Goal: Navigation & Orientation: Find specific page/section

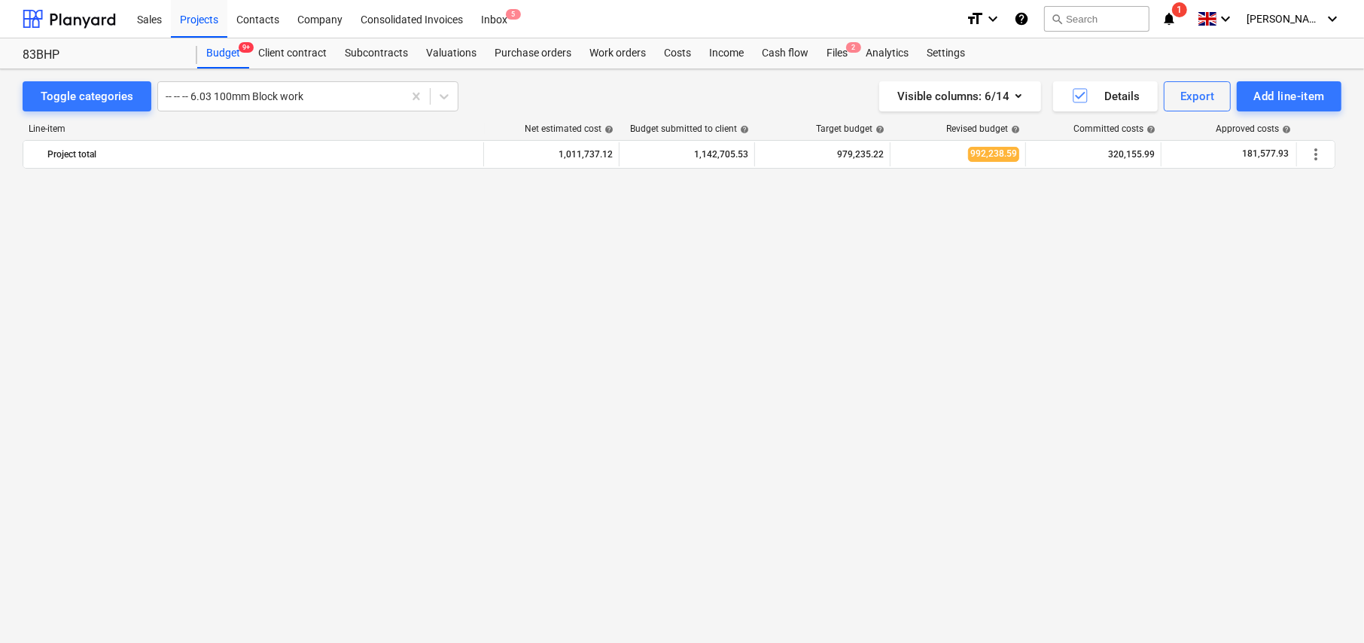
scroll to position [2493, 0]
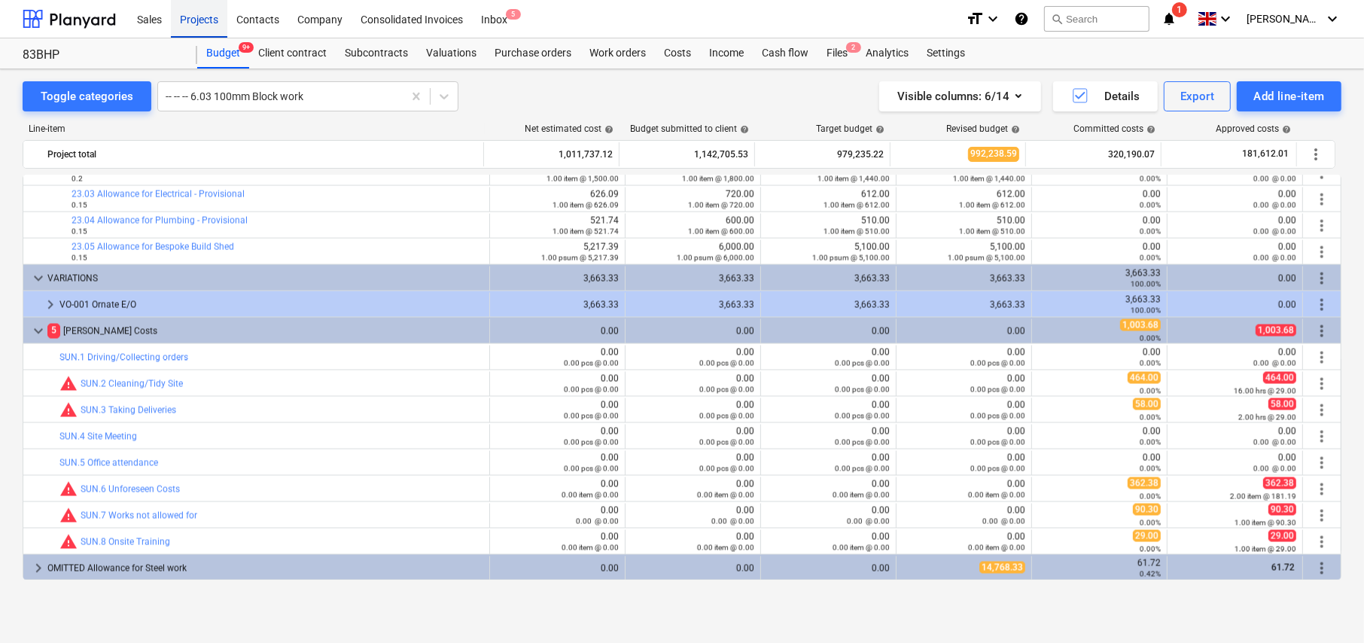
click at [200, 21] on div "Projects" at bounding box center [199, 18] width 56 height 38
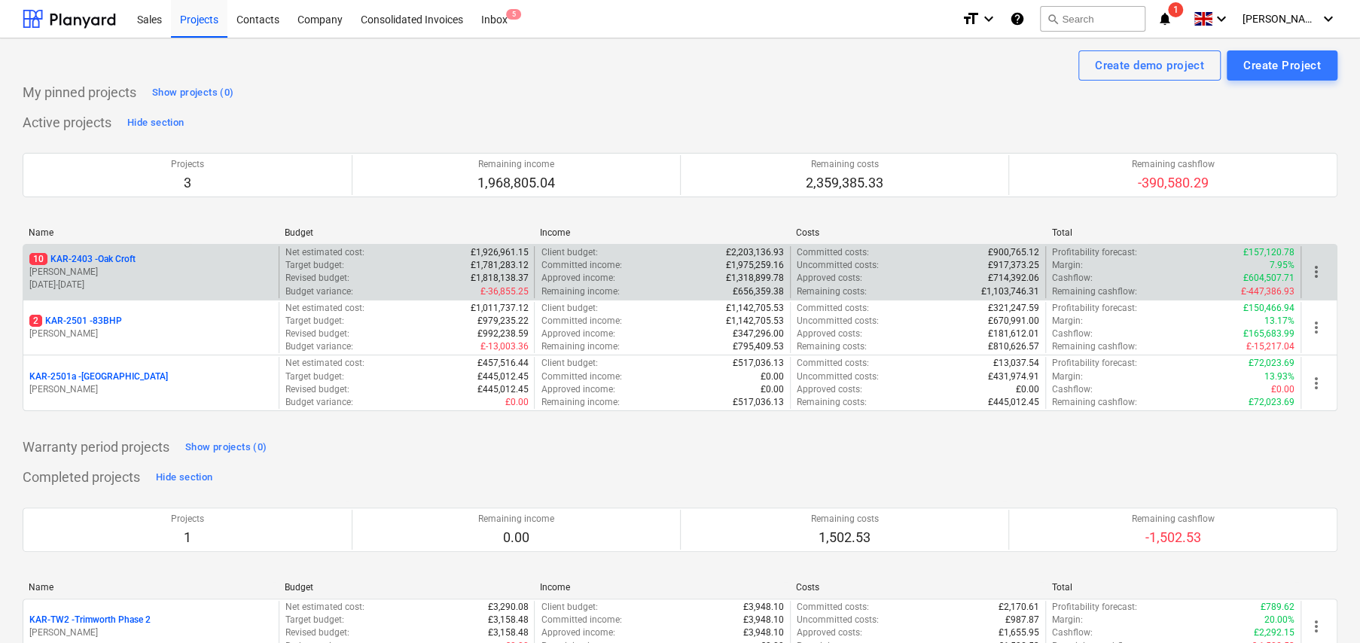
click at [120, 258] on p "10 KAR-2403 - Oak Croft" at bounding box center [82, 259] width 106 height 13
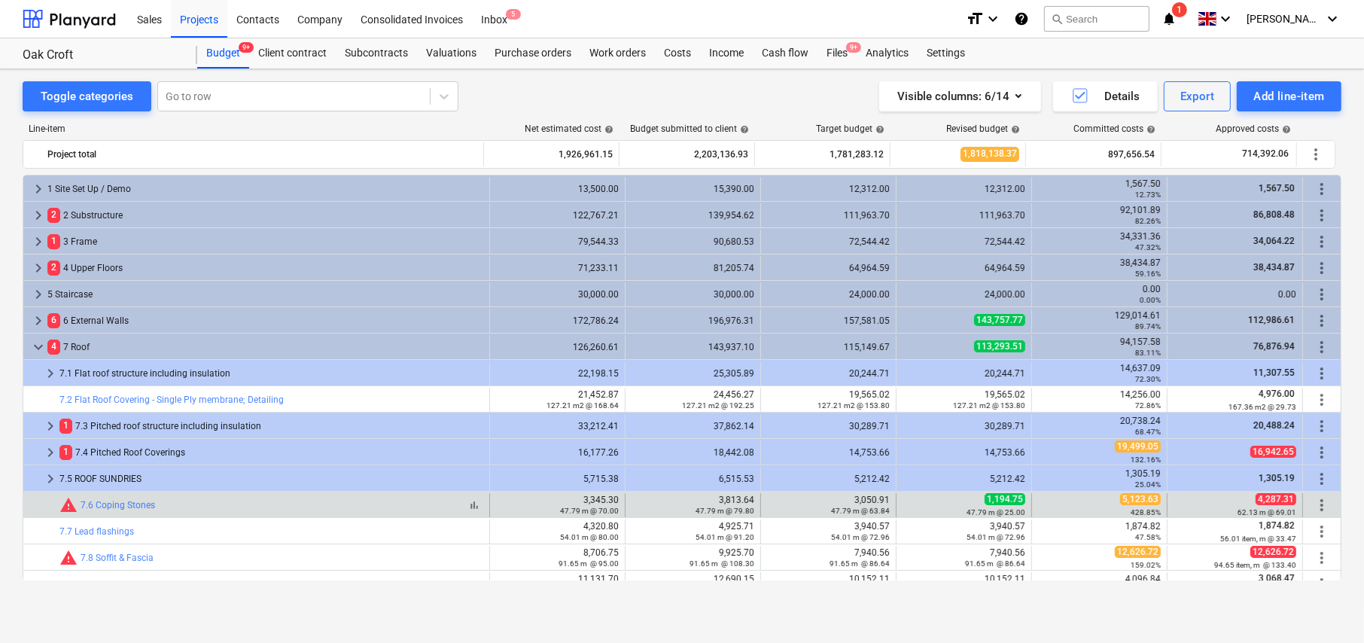
scroll to position [245, 0]
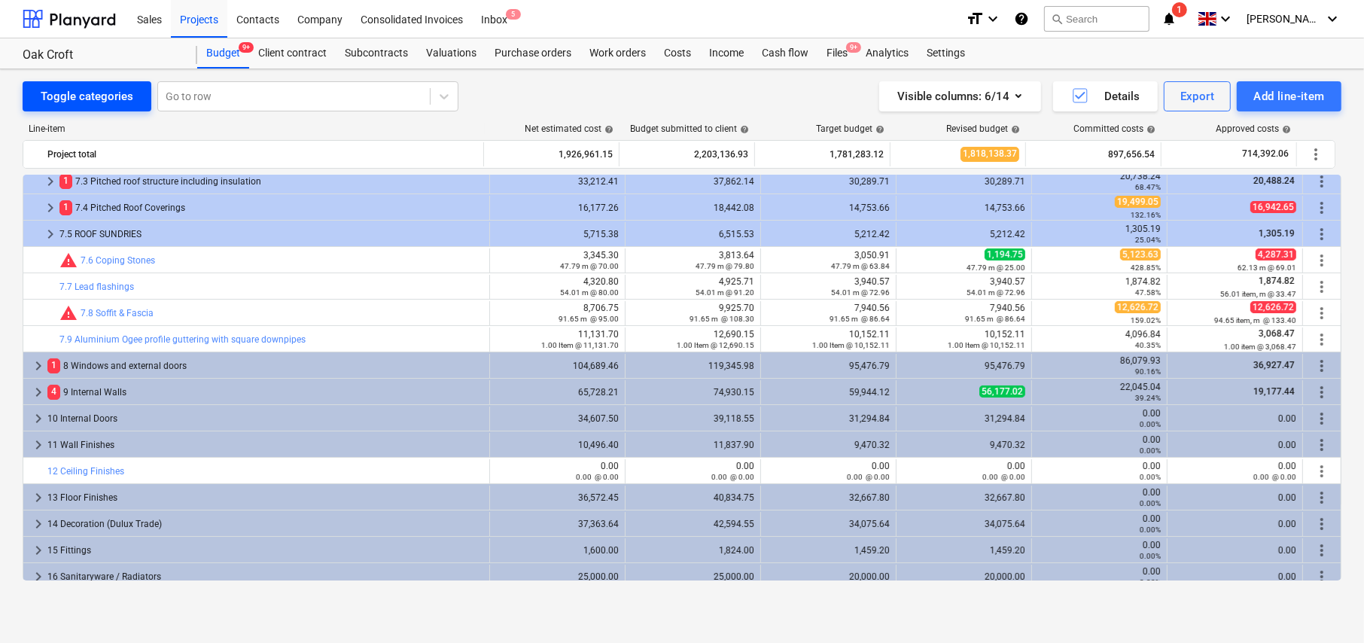
click at [107, 102] on div "Toggle categories" at bounding box center [87, 97] width 93 height 20
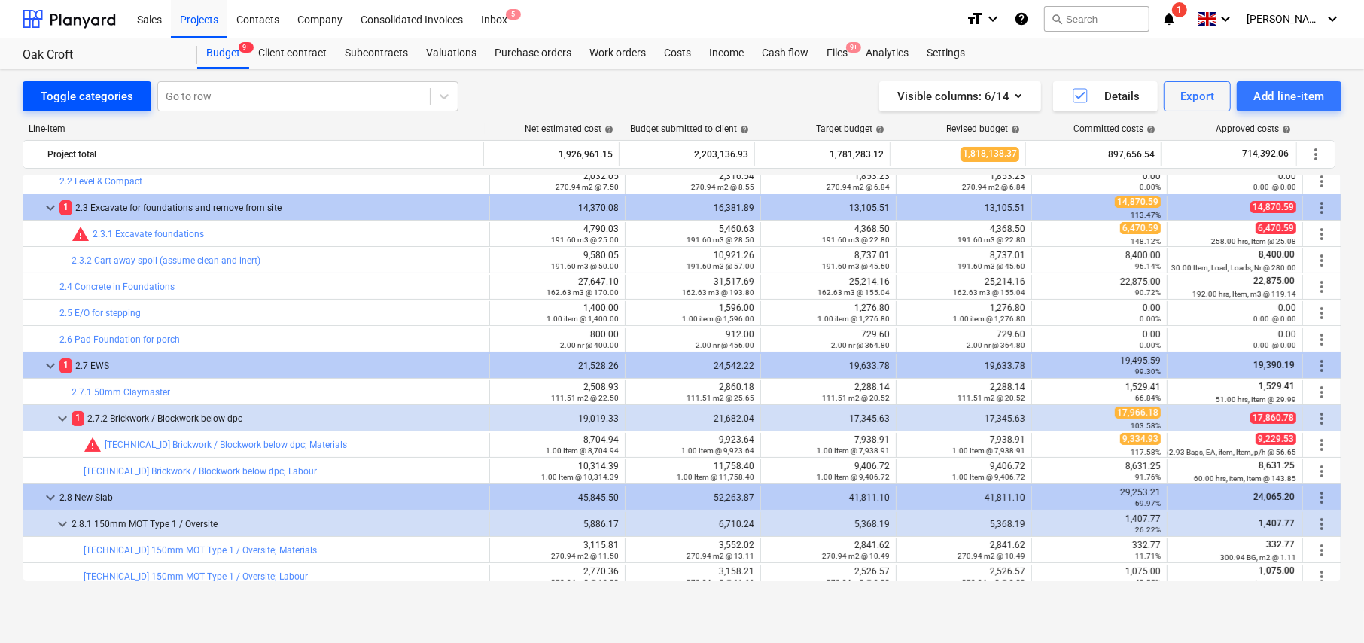
click at [126, 103] on div "Toggle categories" at bounding box center [87, 97] width 93 height 20
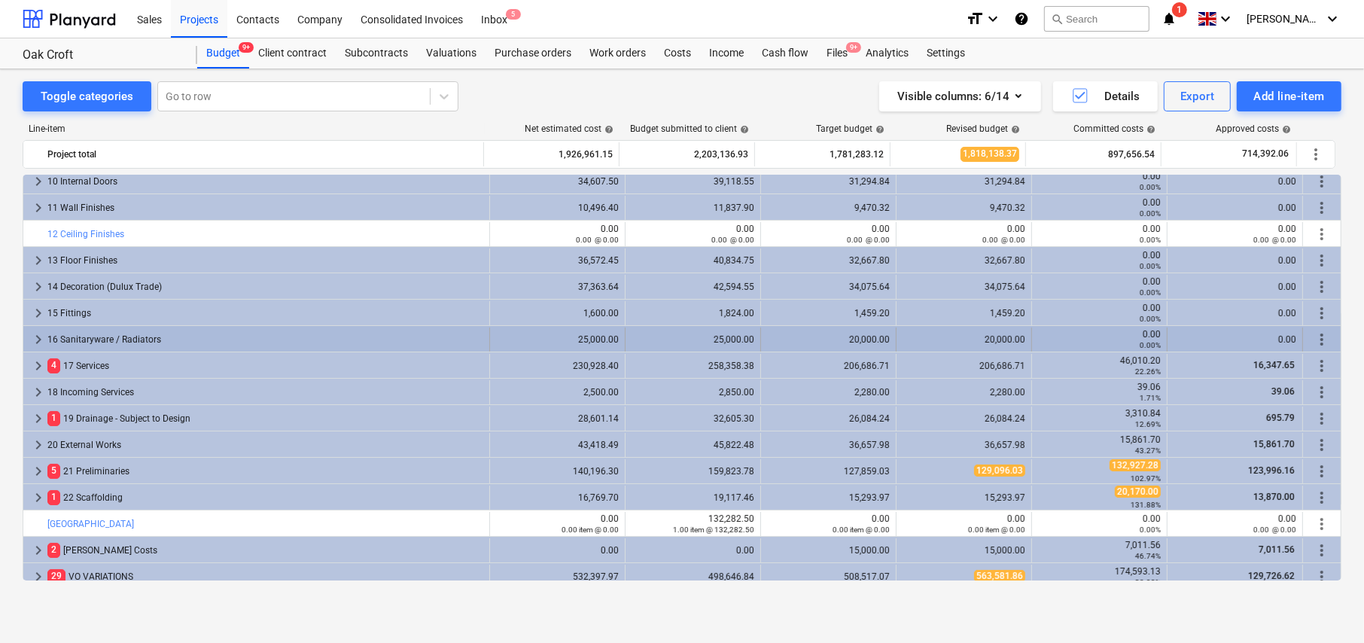
click at [28, 334] on div "keyboard_arrow_right 16 Sanitaryware / Radiators" at bounding box center [256, 340] width 467 height 24
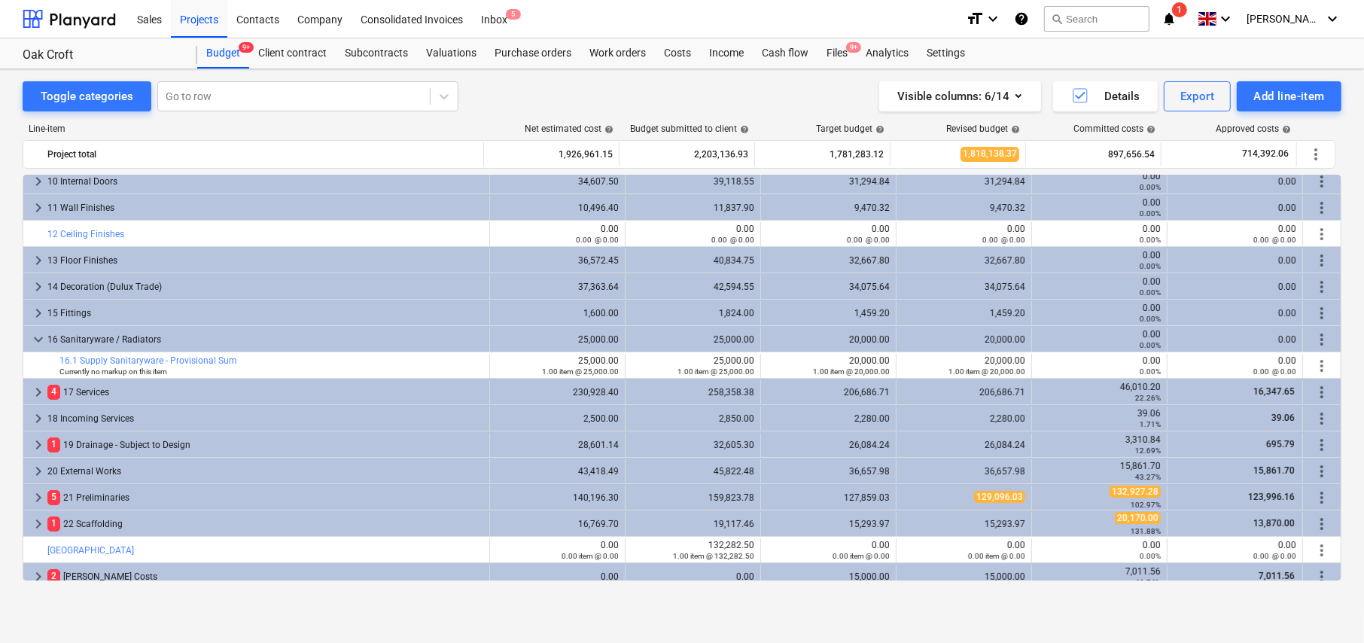
scroll to position [279, 0]
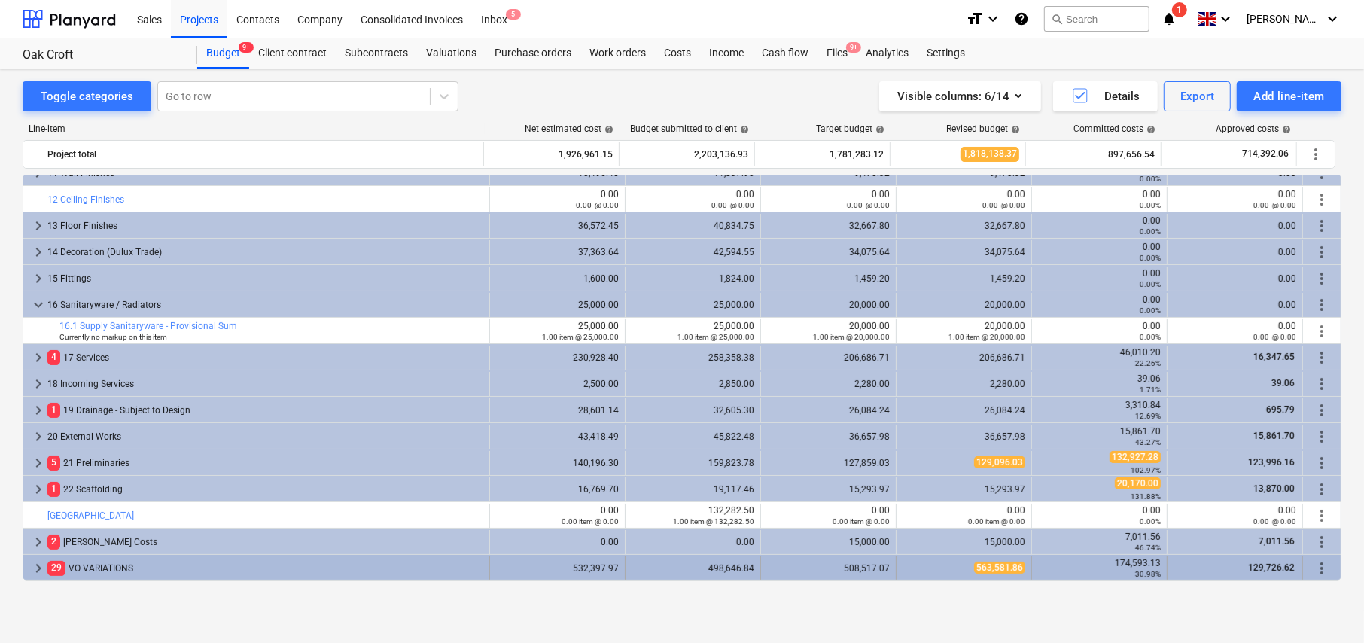
click at [38, 571] on span "keyboard_arrow_right" at bounding box center [38, 568] width 18 height 18
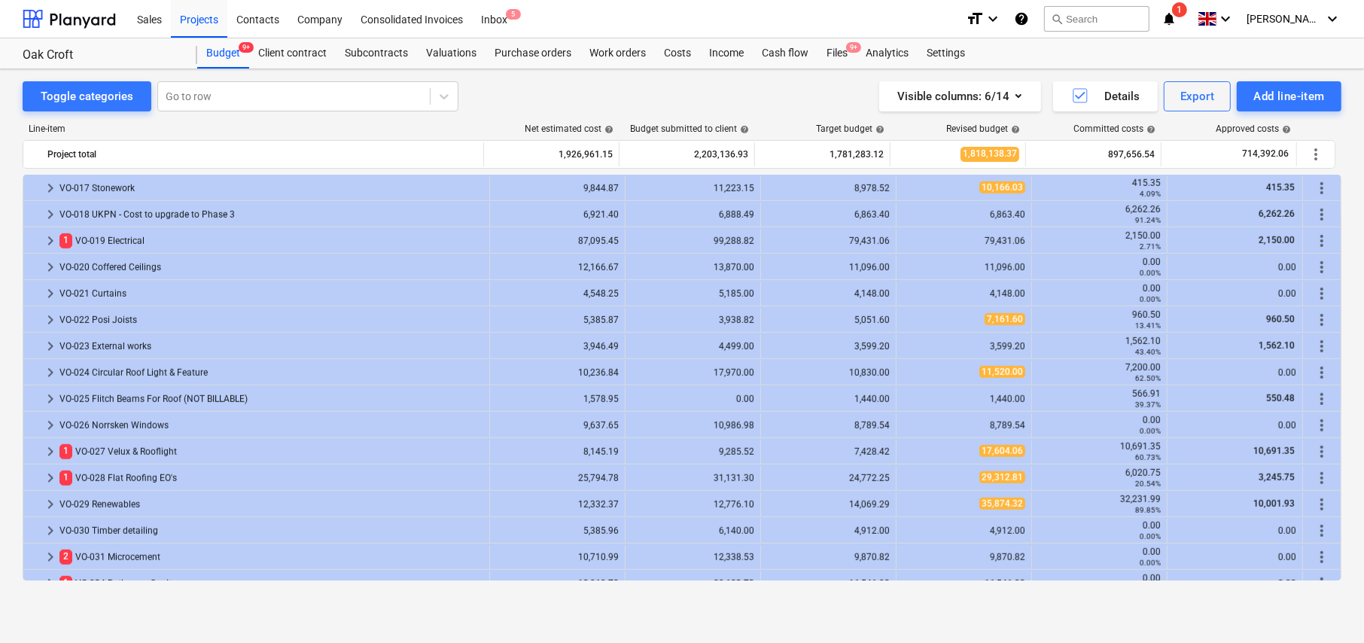
scroll to position [1175, 0]
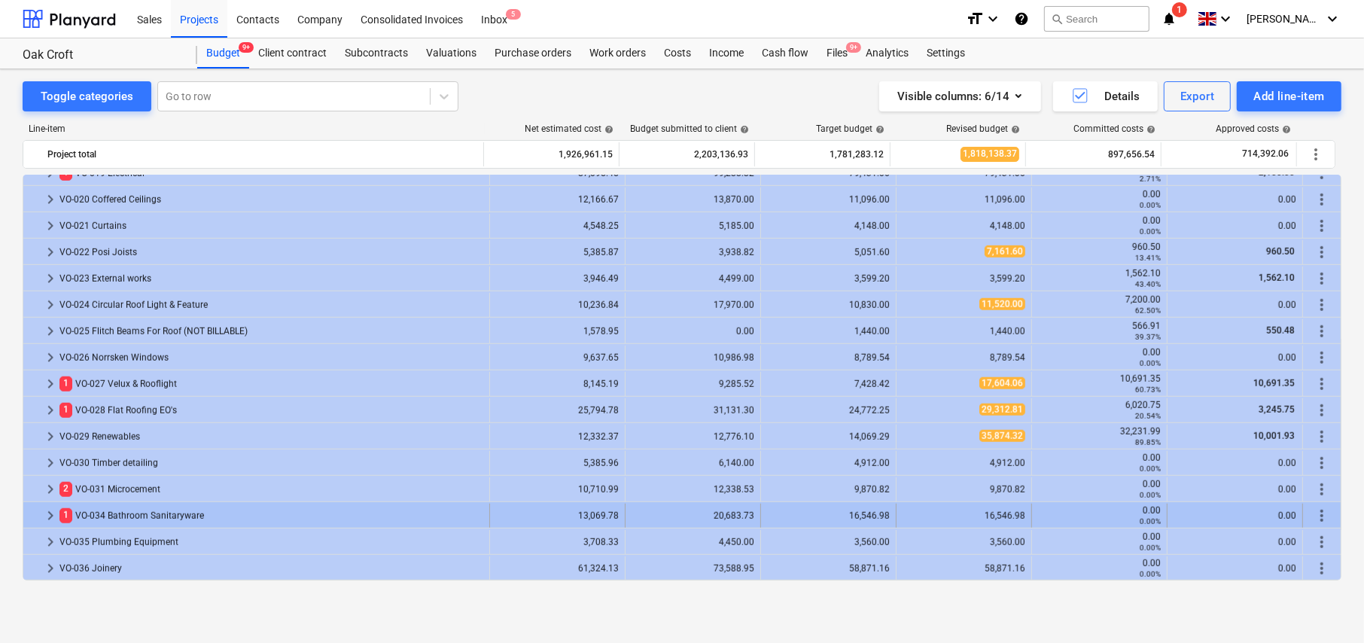
click at [42, 515] on span "keyboard_arrow_right" at bounding box center [50, 516] width 18 height 18
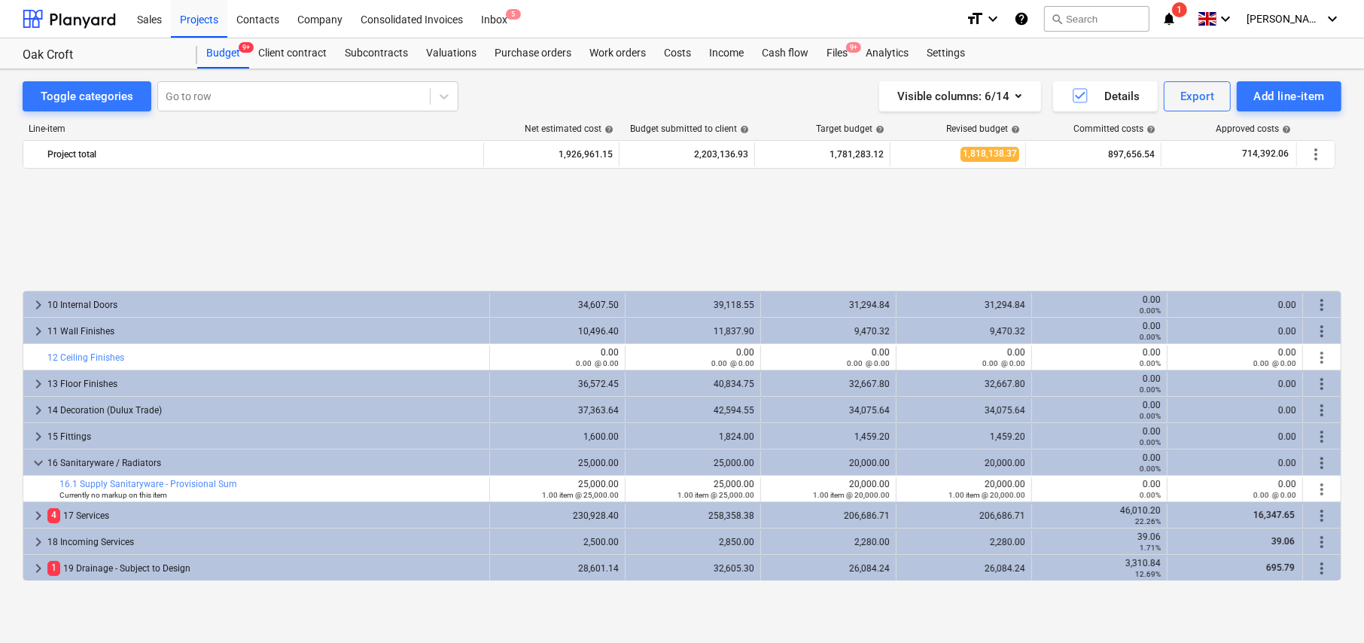
scroll to position [272, 0]
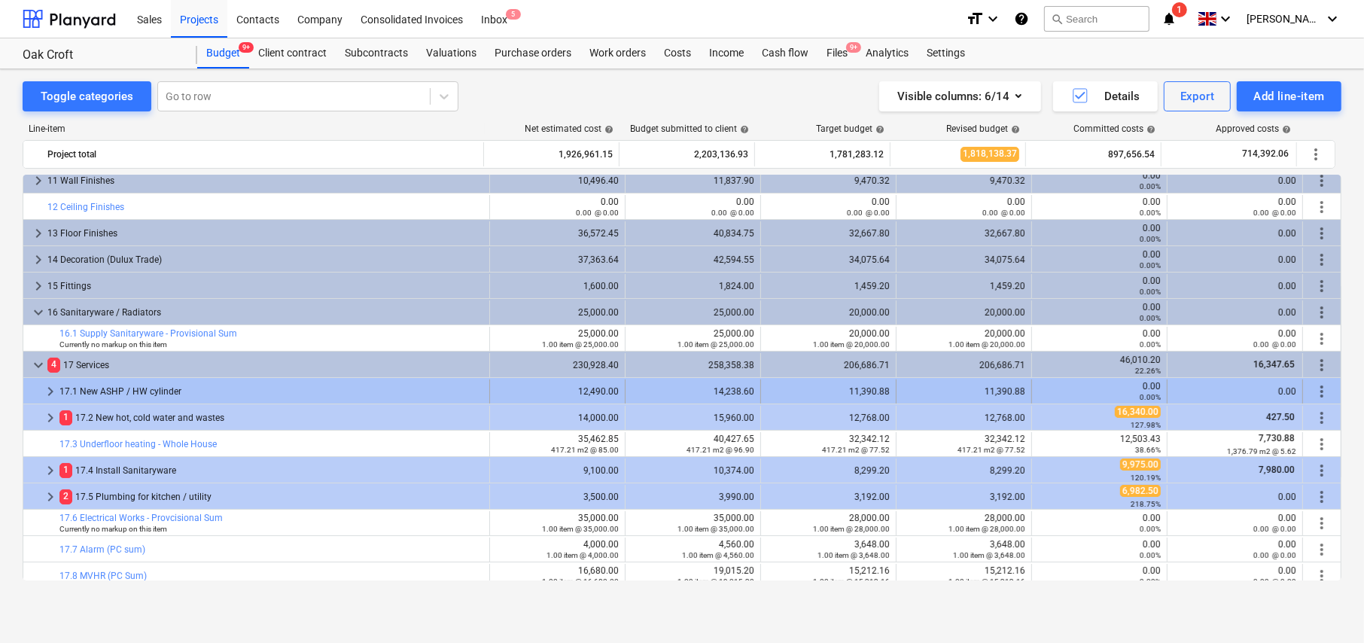
click at [47, 390] on span "keyboard_arrow_right" at bounding box center [50, 391] width 18 height 18
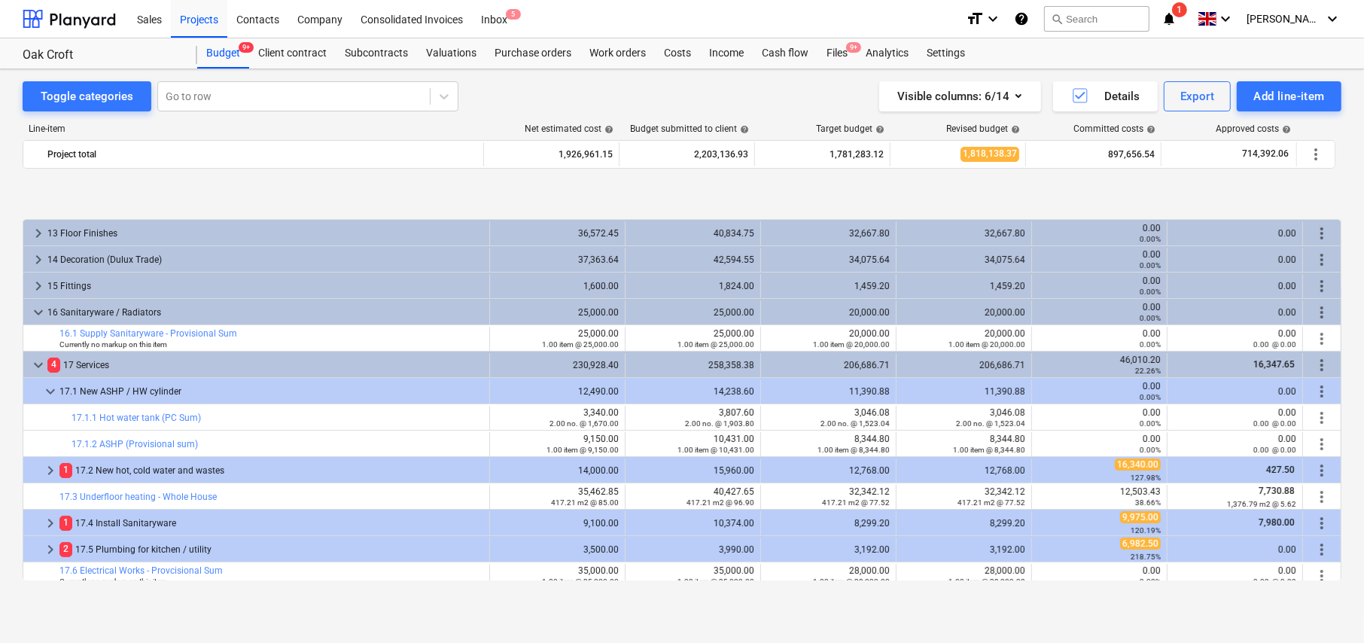
scroll to position [347, 0]
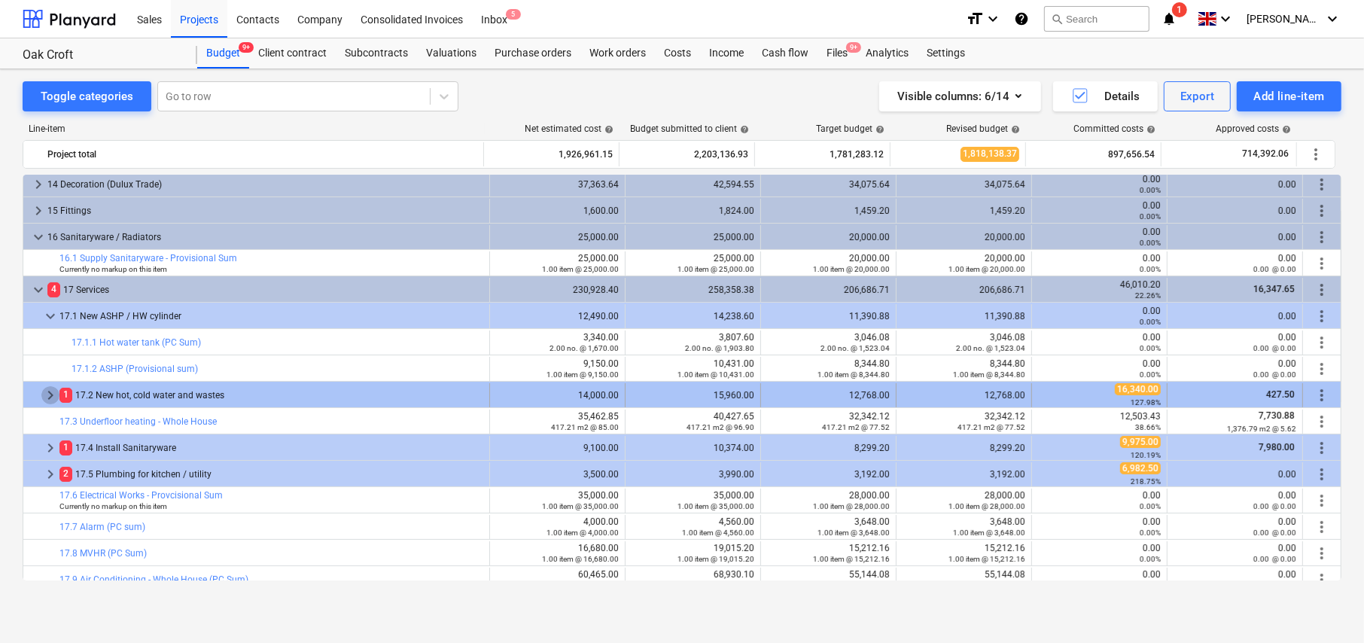
click at [52, 388] on span "keyboard_arrow_right" at bounding box center [50, 395] width 18 height 18
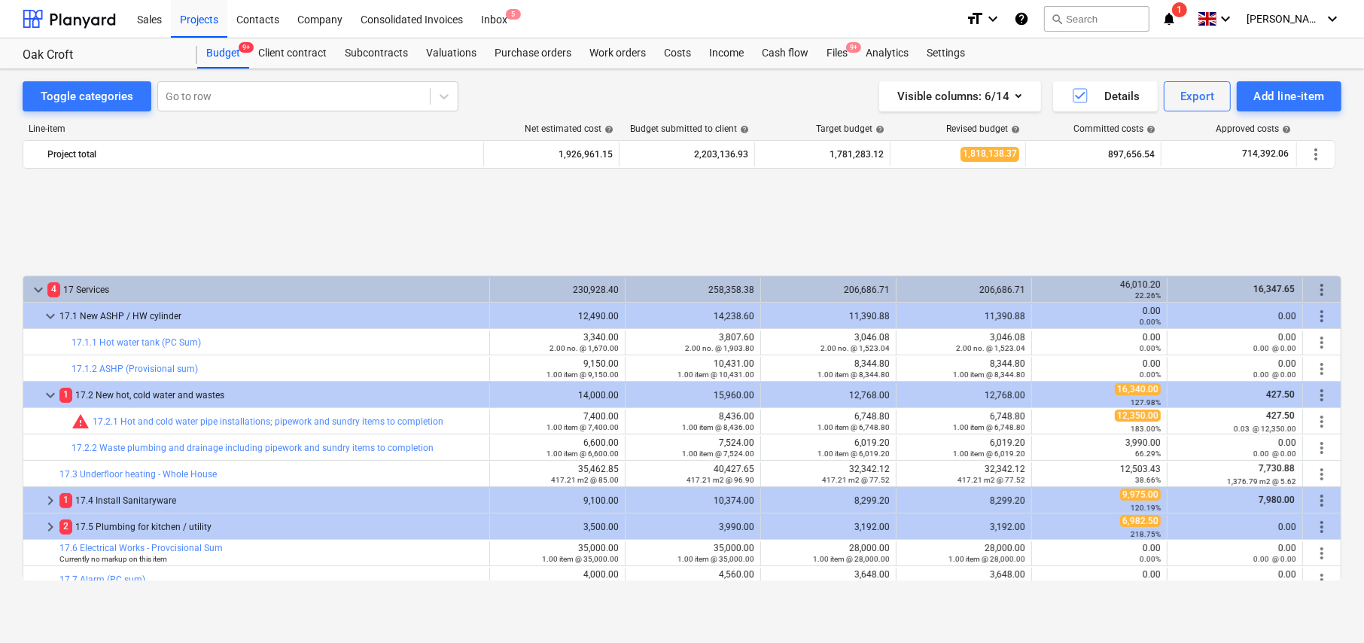
scroll to position [498, 0]
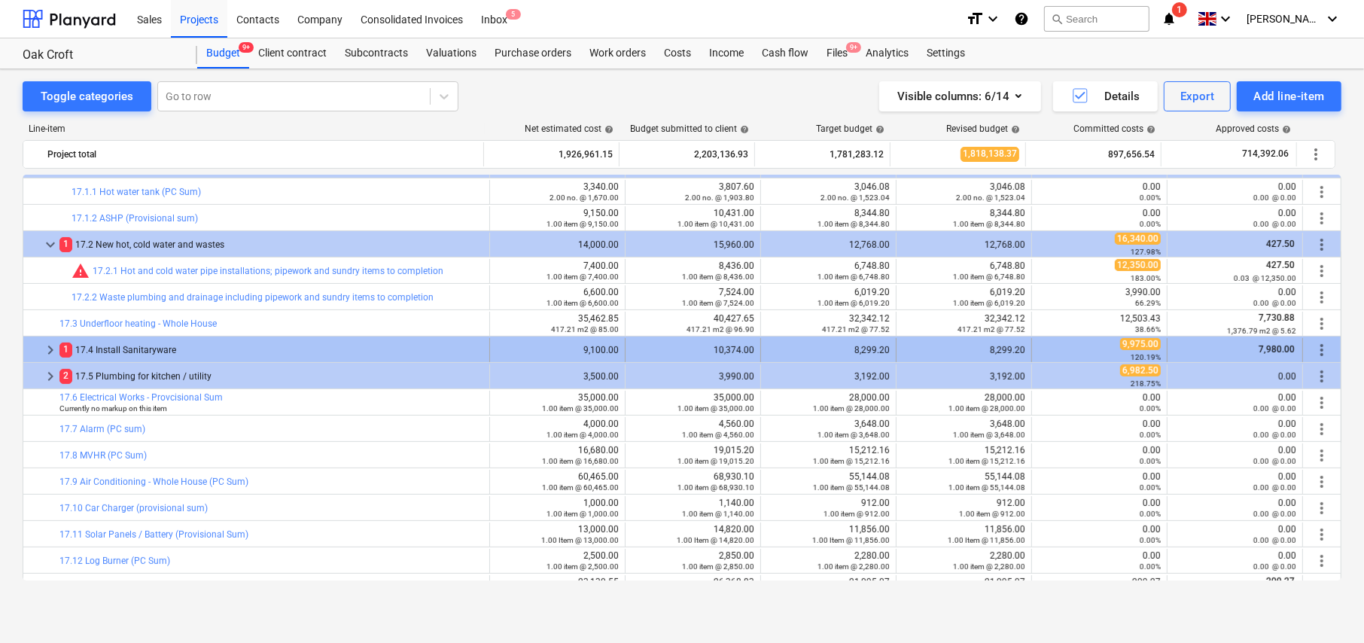
click at [41, 349] on div "keyboard_arrow_right 1 17.4 Install Sanitaryware" at bounding box center [256, 350] width 467 height 24
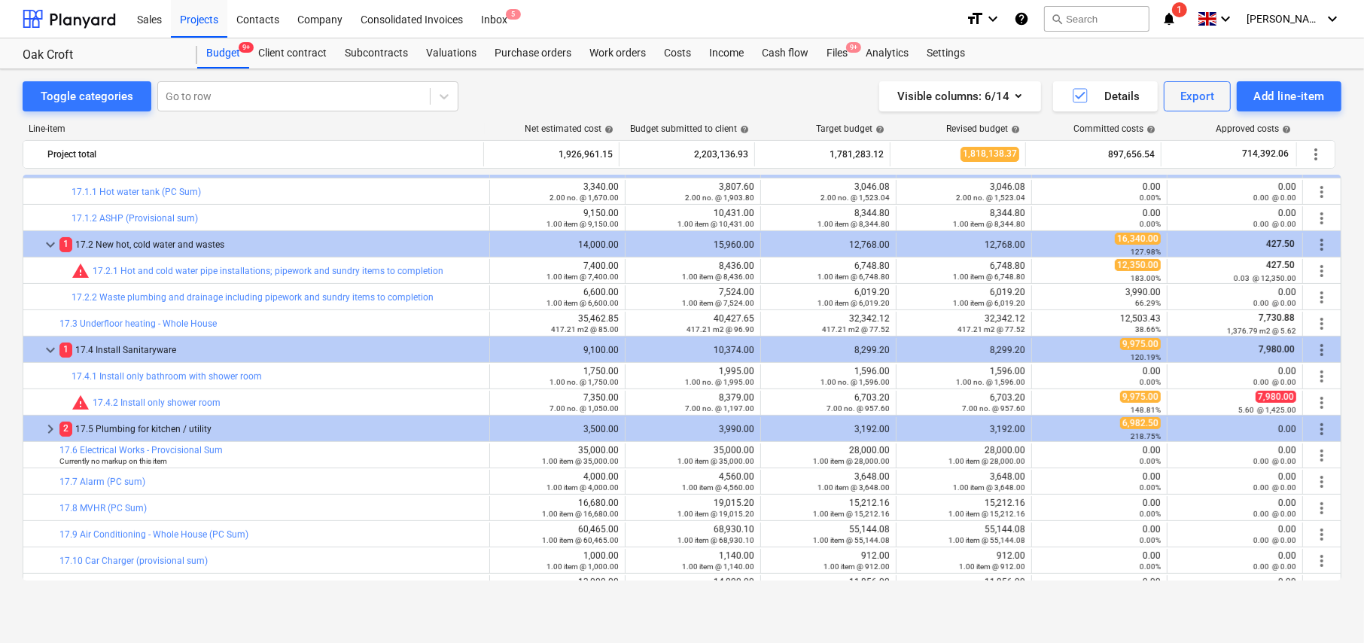
click at [47, 349] on span "keyboard_arrow_down" at bounding box center [50, 350] width 18 height 18
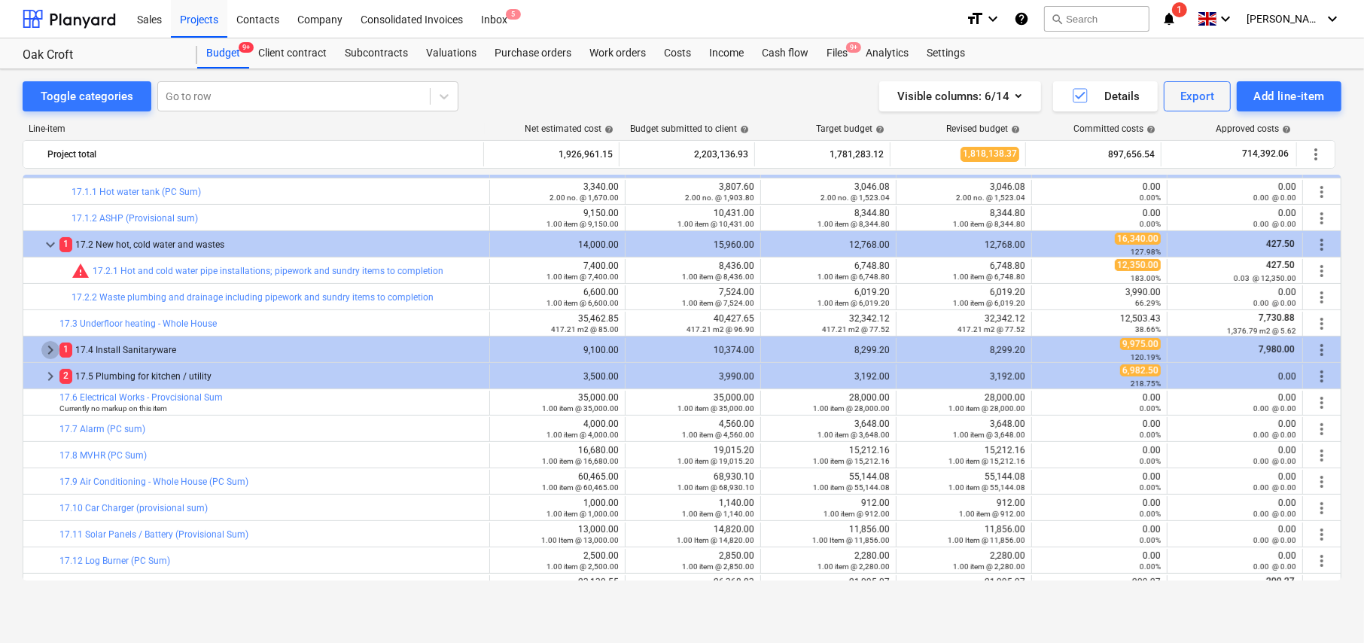
click at [47, 349] on span "keyboard_arrow_right" at bounding box center [50, 350] width 18 height 18
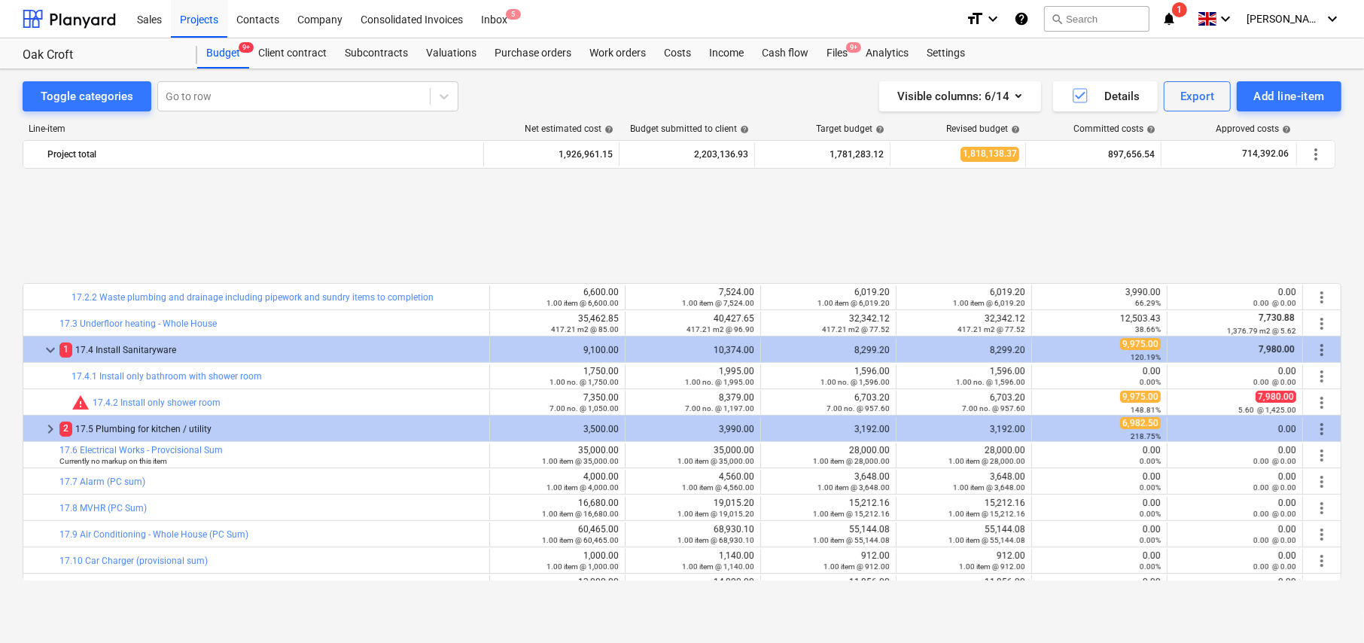
scroll to position [648, 0]
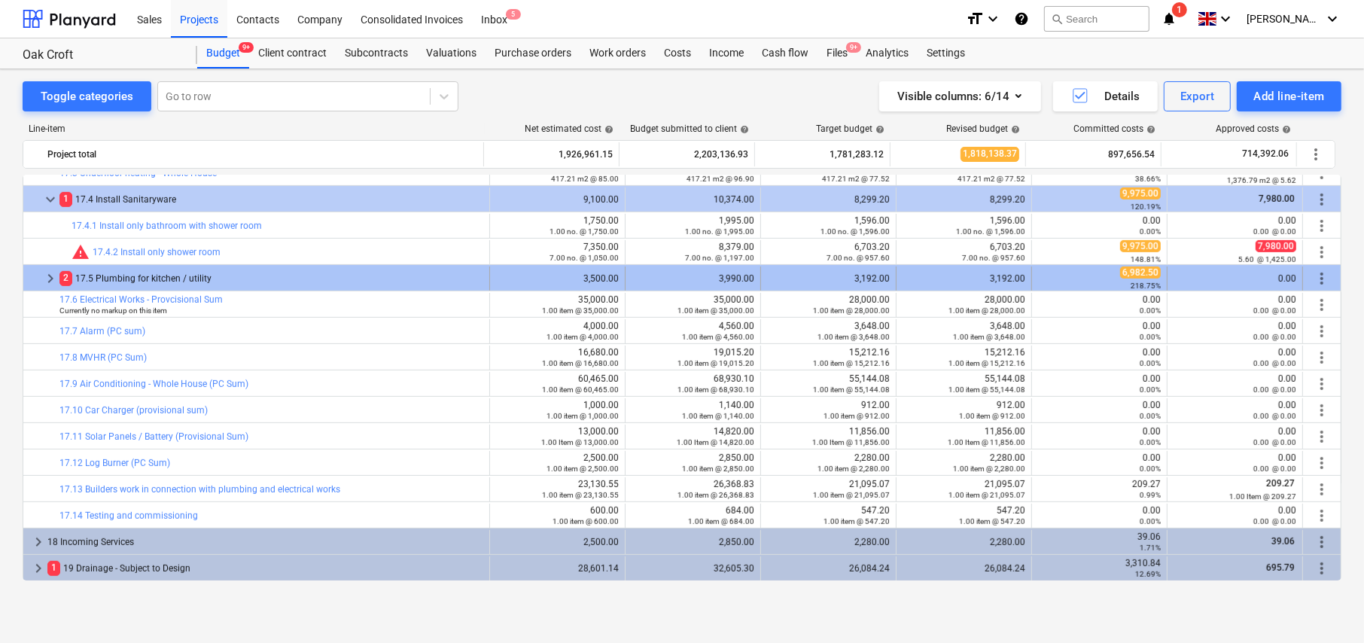
click at [45, 276] on span "keyboard_arrow_right" at bounding box center [50, 279] width 18 height 18
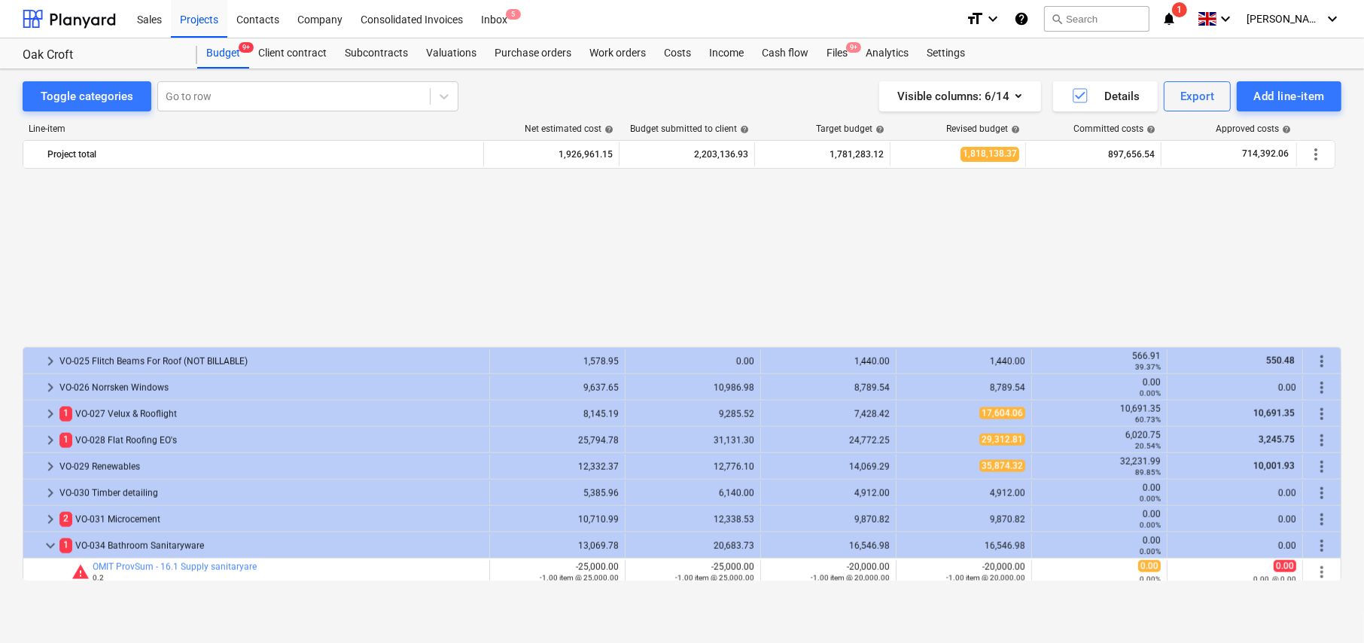
scroll to position [1928, 0]
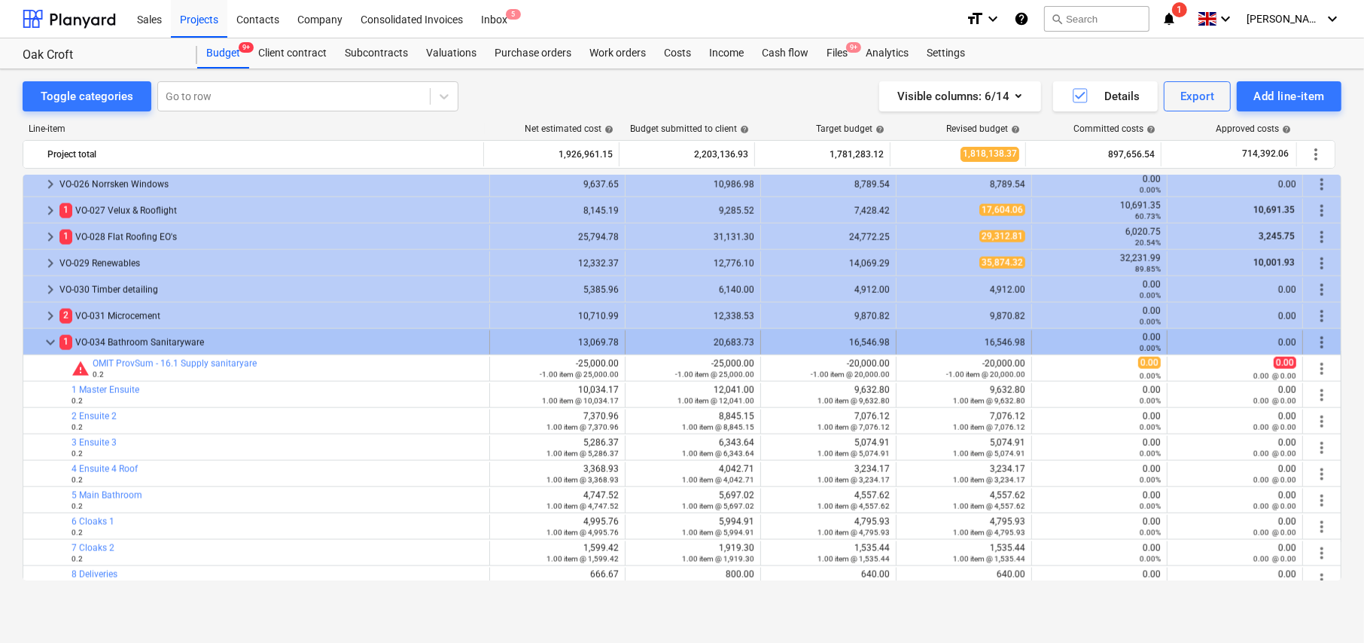
click at [50, 337] on span "keyboard_arrow_down" at bounding box center [50, 343] width 18 height 18
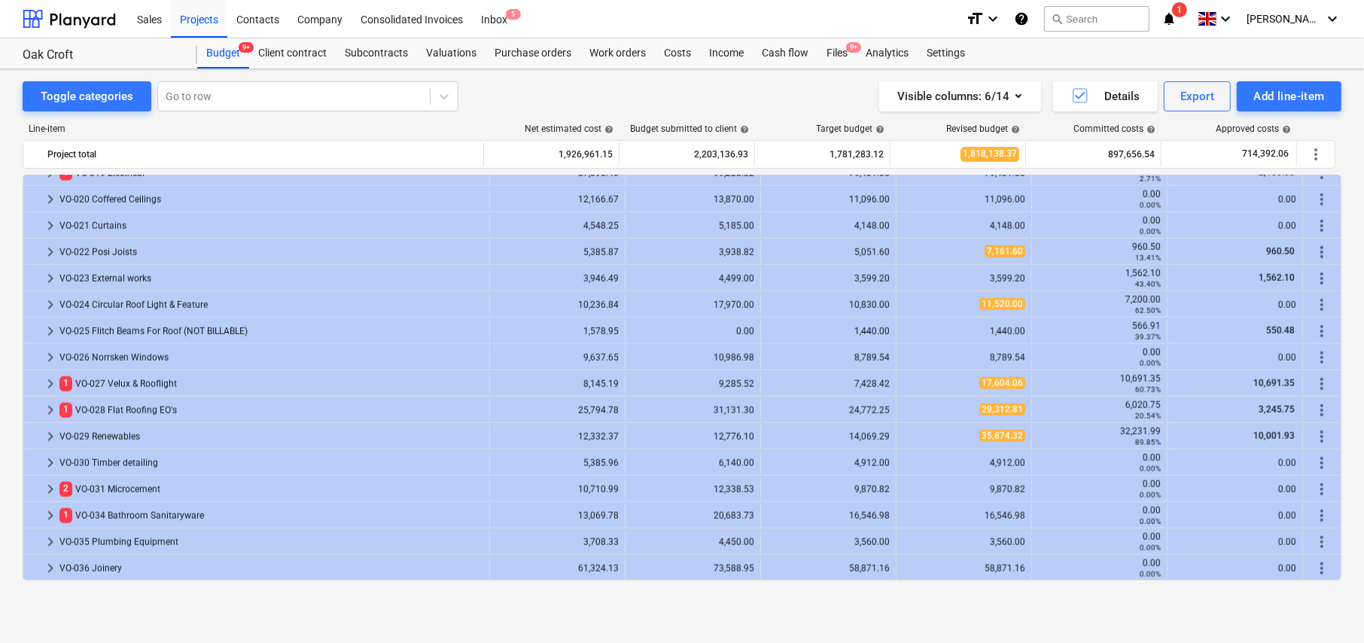
scroll to position [1755, 0]
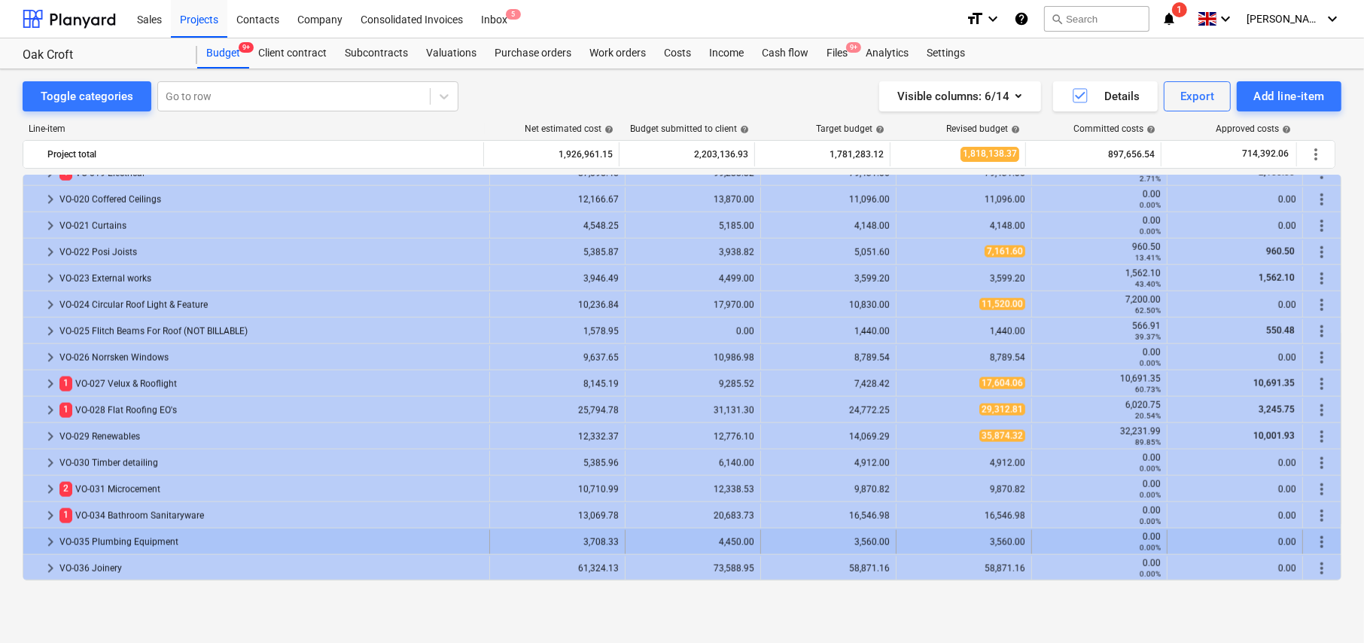
click at [47, 536] on span "keyboard_arrow_right" at bounding box center [50, 542] width 18 height 18
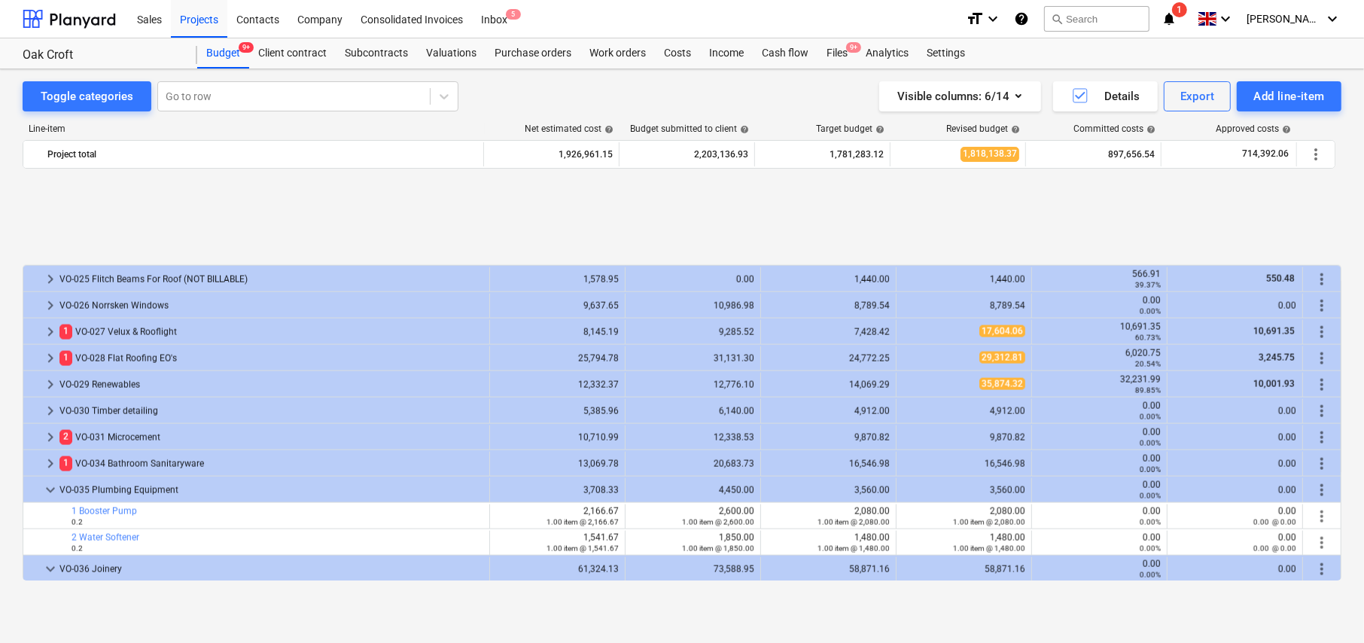
scroll to position [1992, 0]
